Goal: Information Seeking & Learning: Learn about a topic

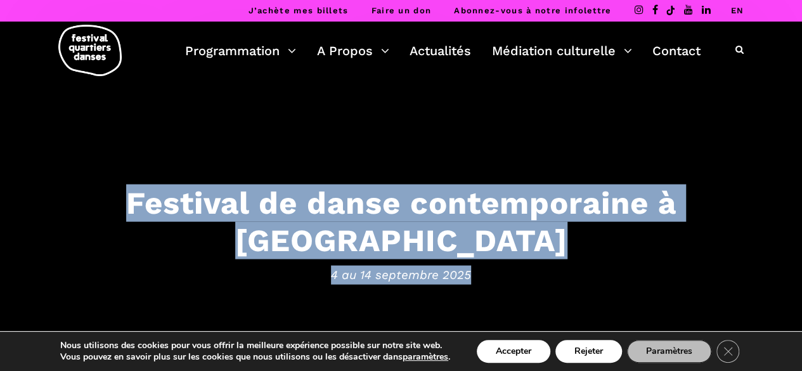
scroll to position [31, 0]
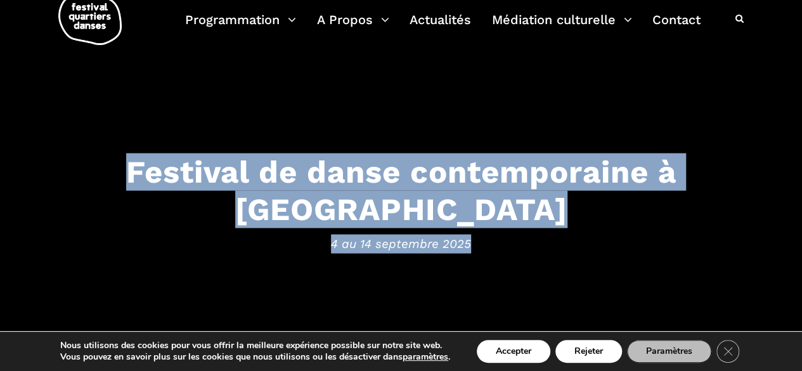
drag, startPoint x: 806, startPoint y: 67, endPoint x: 809, endPoint y: 44, distance: 22.3
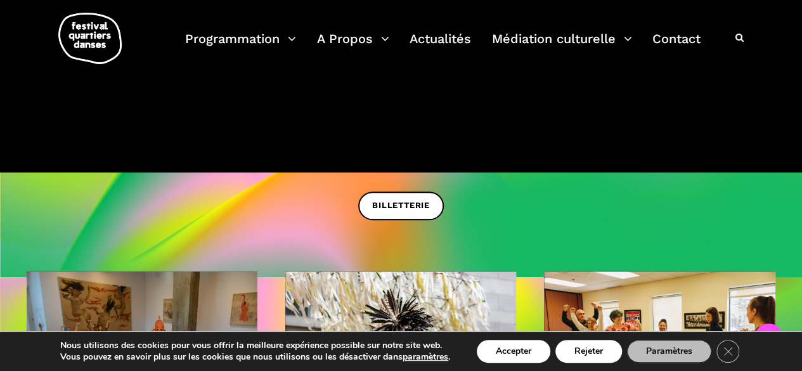
scroll to position [257, 0]
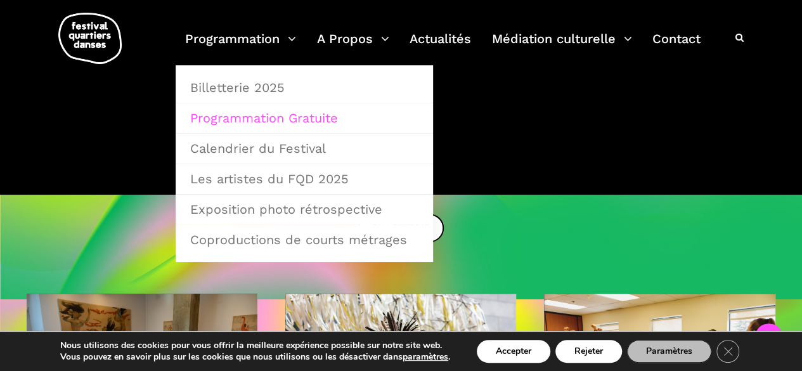
click at [245, 124] on link "Programmation Gratuite" at bounding box center [304, 117] width 243 height 29
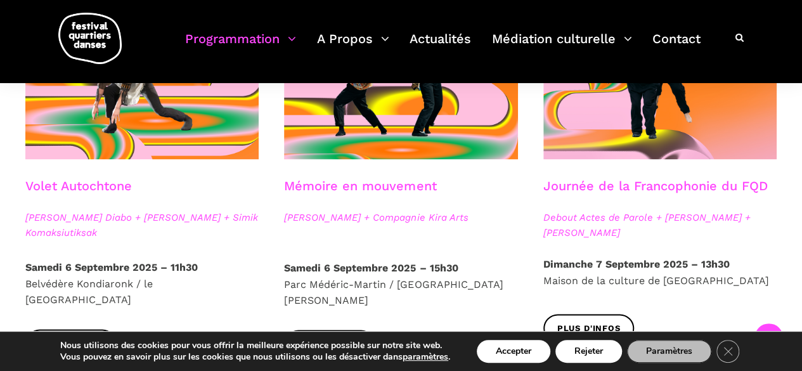
scroll to position [661, 0]
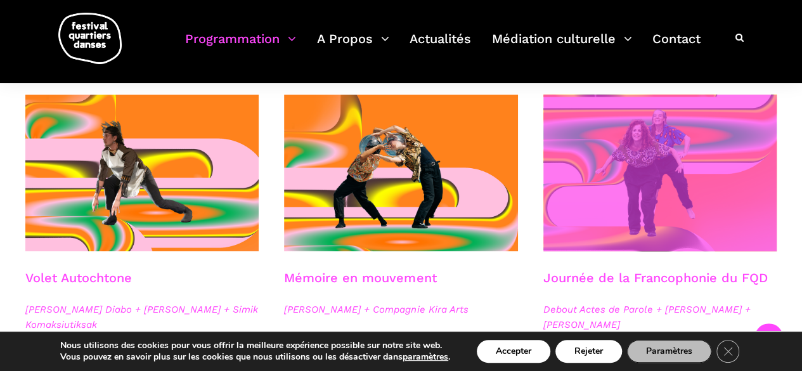
drag, startPoint x: 791, startPoint y: 157, endPoint x: 775, endPoint y: 212, distance: 58.2
click at [775, 212] on span at bounding box center [659, 172] width 233 height 157
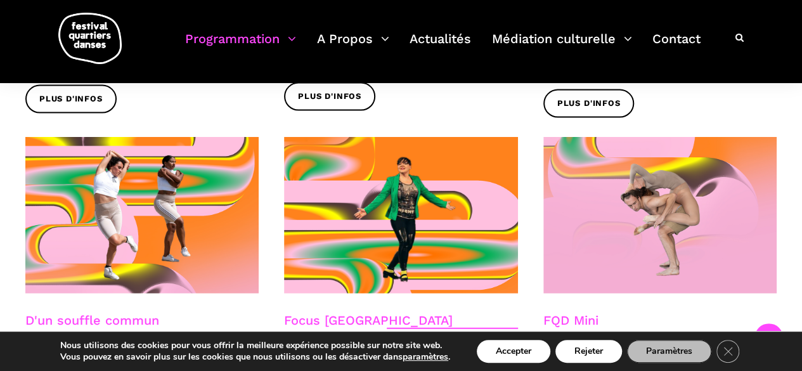
scroll to position [1457, 0]
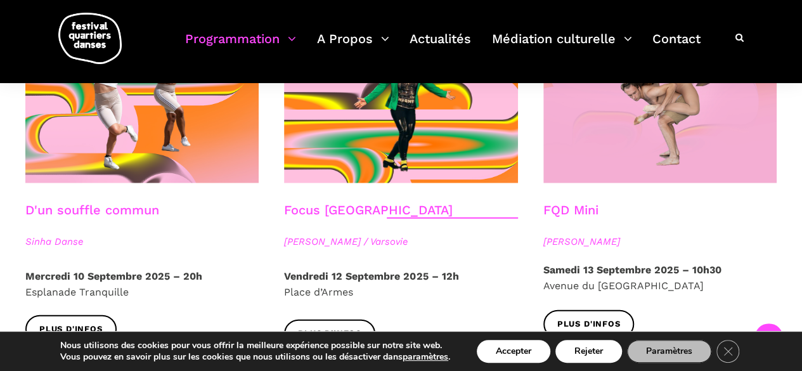
drag, startPoint x: 801, startPoint y: 271, endPoint x: 782, endPoint y: 329, distance: 61.3
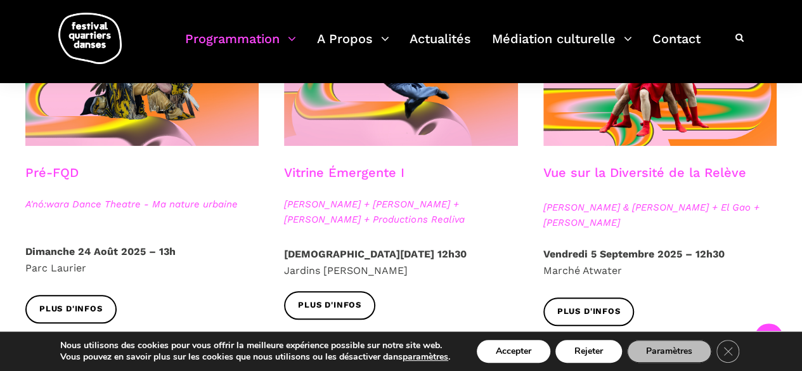
scroll to position [0, 0]
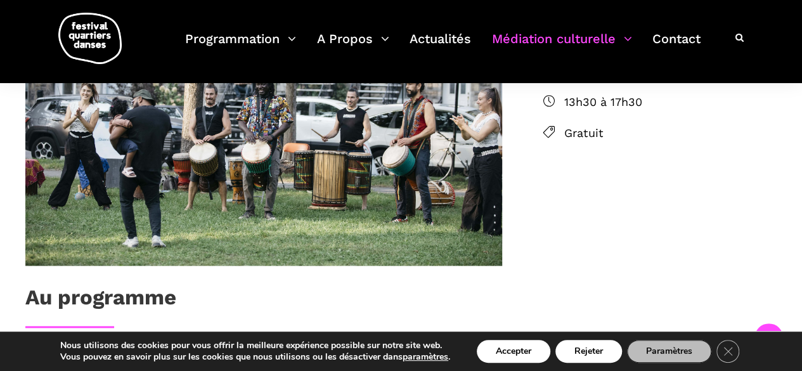
scroll to position [436, 0]
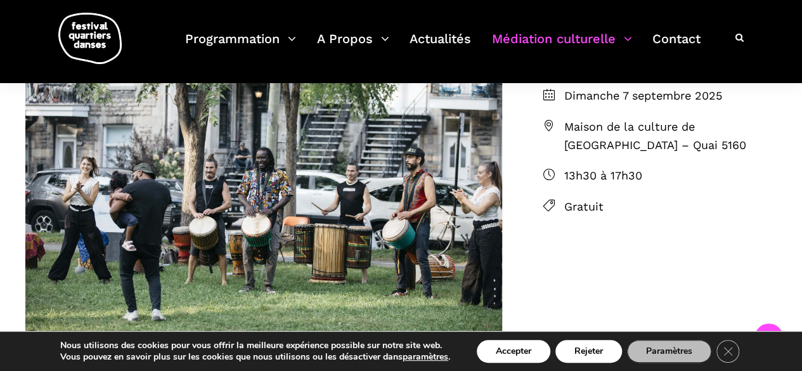
drag, startPoint x: 810, startPoint y: 52, endPoint x: 807, endPoint y: 133, distance: 80.6
